Goal: Information Seeking & Learning: Learn about a topic

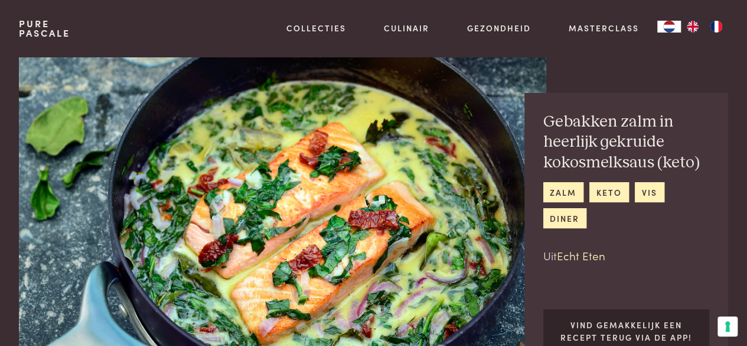
click at [579, 254] on link "Echt Eten" at bounding box center [581, 255] width 48 height 16
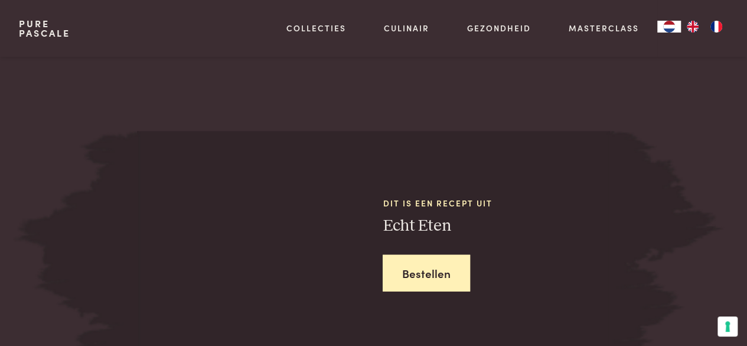
scroll to position [1486, 0]
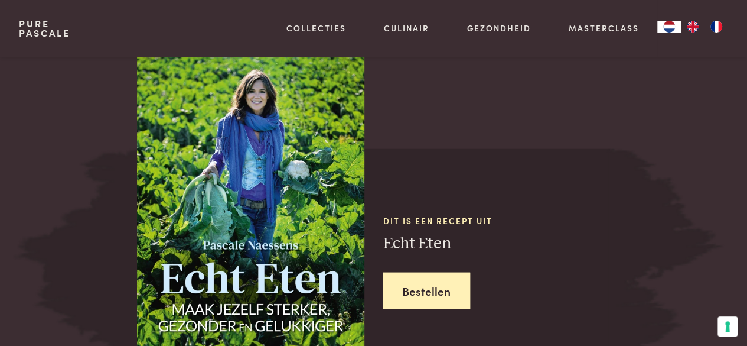
scroll to position [1475, 0]
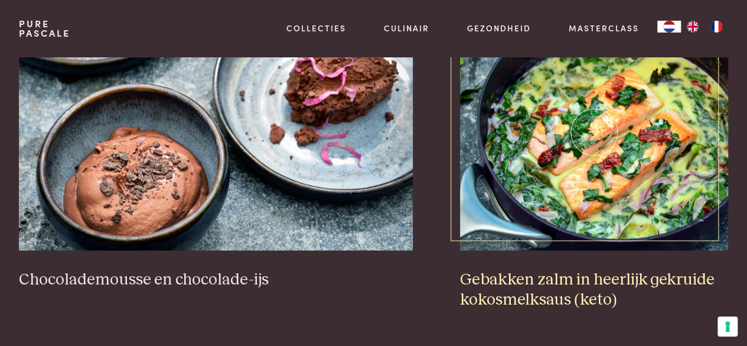
click at [595, 153] on img at bounding box center [594, 132] width 268 height 236
